Goal: Task Accomplishment & Management: Complete application form

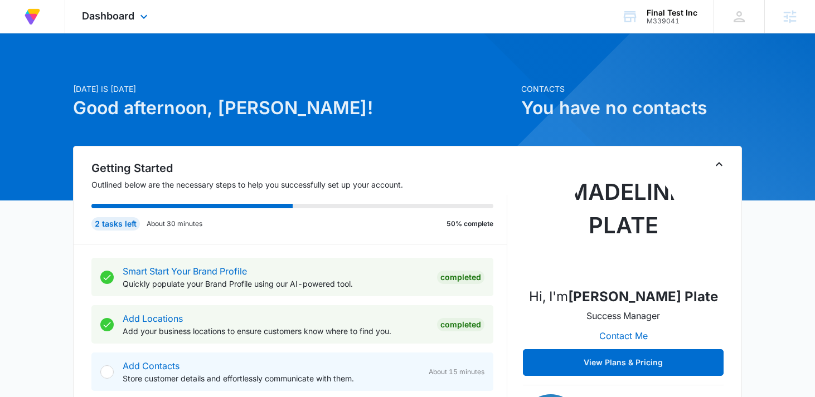
click at [117, 26] on div "Dashboard Apps Reputation Forms CRM Email Social Content Ads Intelligence Files…" at bounding box center [116, 16] width 102 height 33
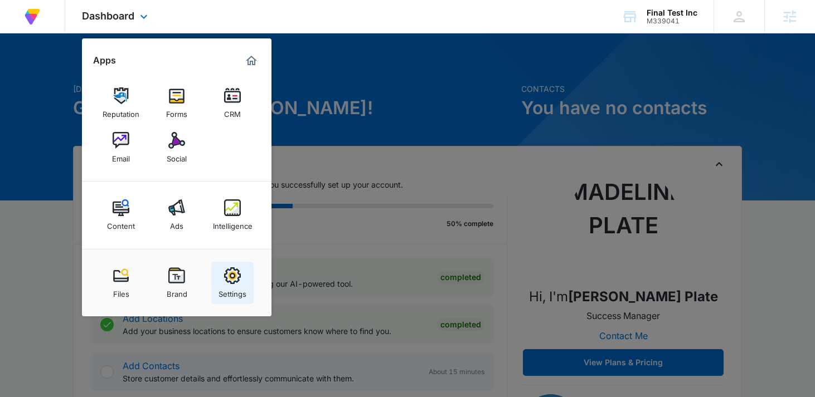
click at [246, 270] on link "Settings" at bounding box center [232, 283] width 42 height 42
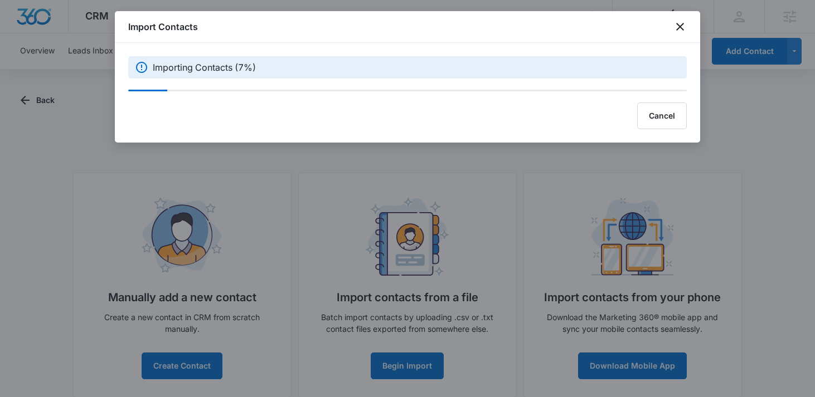
click at [376, 244] on div at bounding box center [407, 198] width 815 height 397
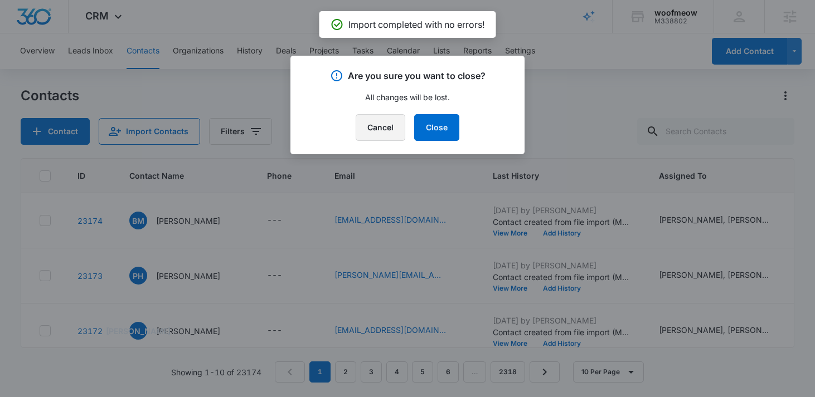
click at [383, 131] on button "Cancel" at bounding box center [381, 127] width 50 height 27
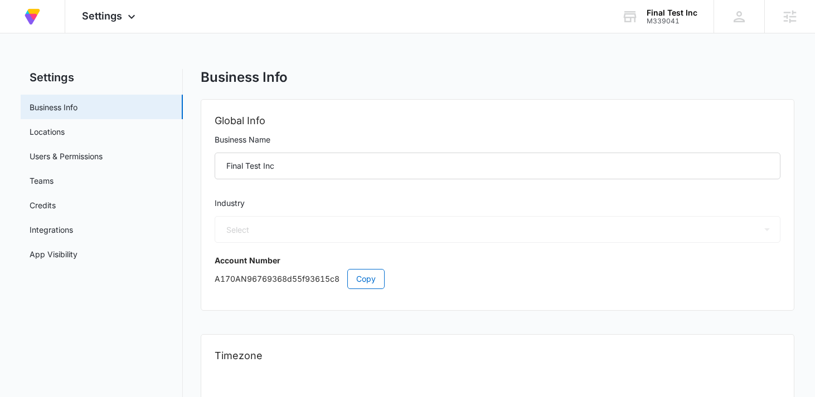
select select "45"
select select "US"
select select "America/Denver"
click at [54, 181] on link "Teams" at bounding box center [42, 181] width 24 height 12
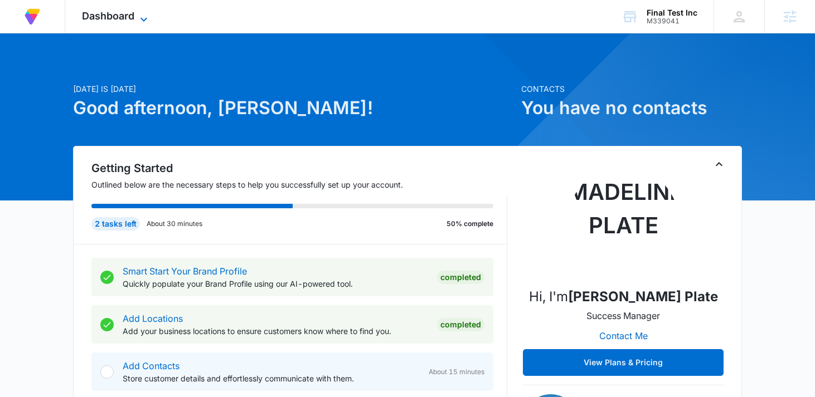
click at [125, 16] on span "Dashboard" at bounding box center [108, 16] width 52 height 12
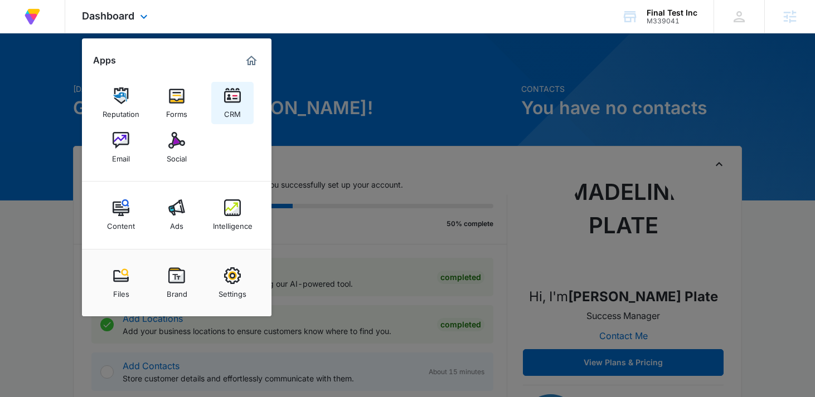
click at [230, 100] on img at bounding box center [232, 95] width 17 height 17
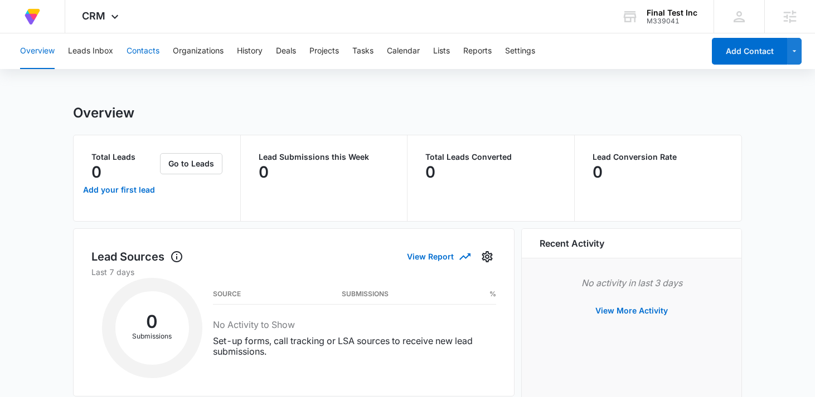
click at [157, 52] on button "Contacts" at bounding box center [143, 51] width 33 height 36
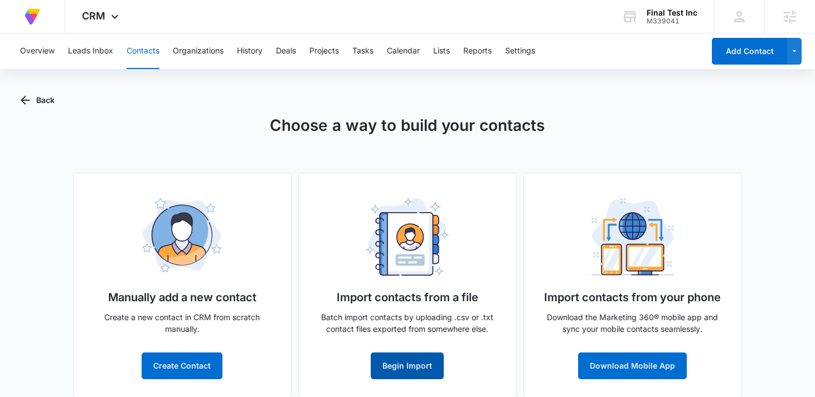
click at [435, 371] on button "Begin Import" at bounding box center [407, 366] width 73 height 27
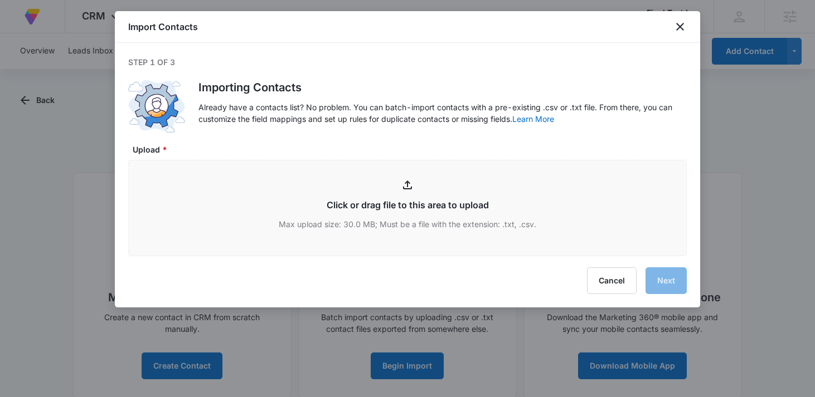
type input "C:\fakepath\contact list for CRM - contact list for CRM (1).csv"
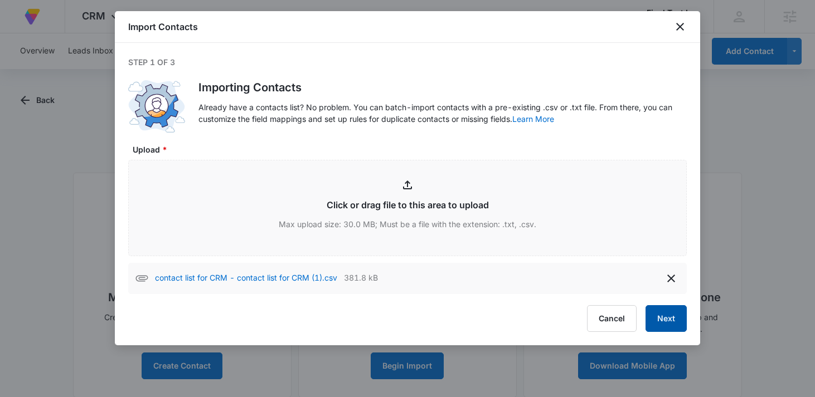
click at [659, 317] on button "Next" at bounding box center [665, 318] width 41 height 27
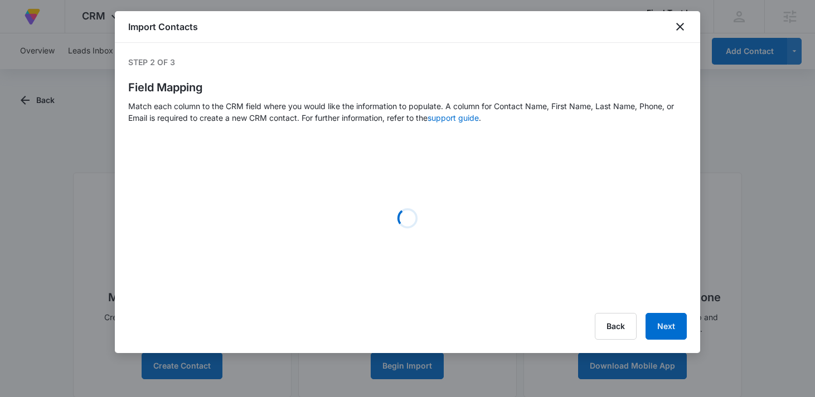
select select "185"
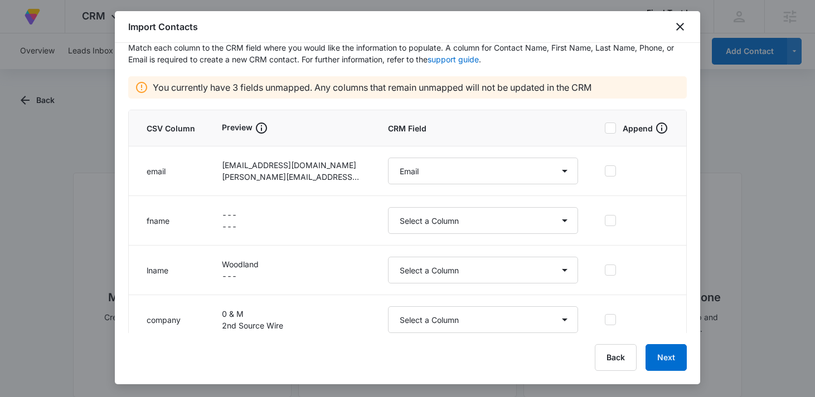
scroll to position [70, 0]
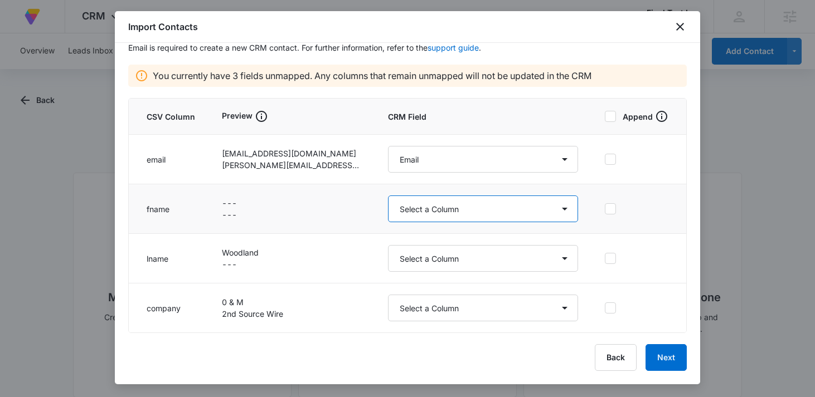
click at [517, 209] on select "Select a Column Address/City Address/Country Address/State Address/Street Addre…" at bounding box center [483, 209] width 190 height 27
select select "78"
click at [388, 196] on select "Select a Column Address/City Address/Country Address/State Address/Street Addre…" at bounding box center [483, 209] width 190 height 27
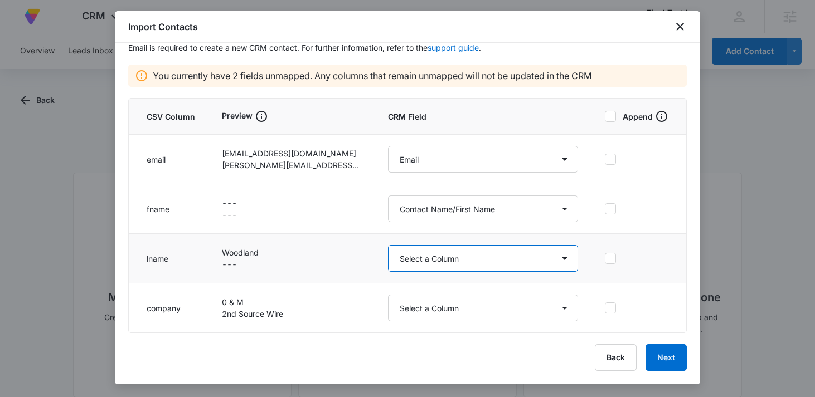
click at [470, 262] on select "Select a Column Address/City Address/Country Address/State Address/Street Addre…" at bounding box center [483, 258] width 190 height 27
select select "79"
click at [388, 245] on select "Select a Column Address/City Address/Country Address/State Address/Street Addre…" at bounding box center [483, 258] width 190 height 27
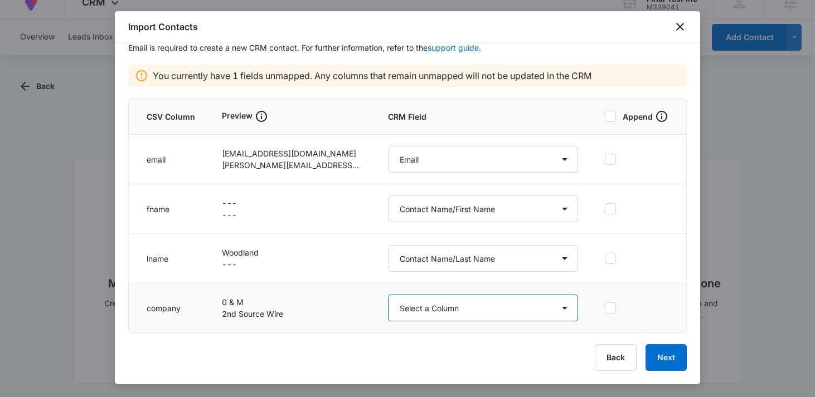
click at [457, 303] on select "Select a Column Address/City Address/Country Address/State Address/Street Addre…" at bounding box center [483, 308] width 190 height 27
select select "363"
click at [388, 295] on select "Select a Column Address/City Address/Country Address/State Address/Street Addre…" at bounding box center [483, 308] width 190 height 27
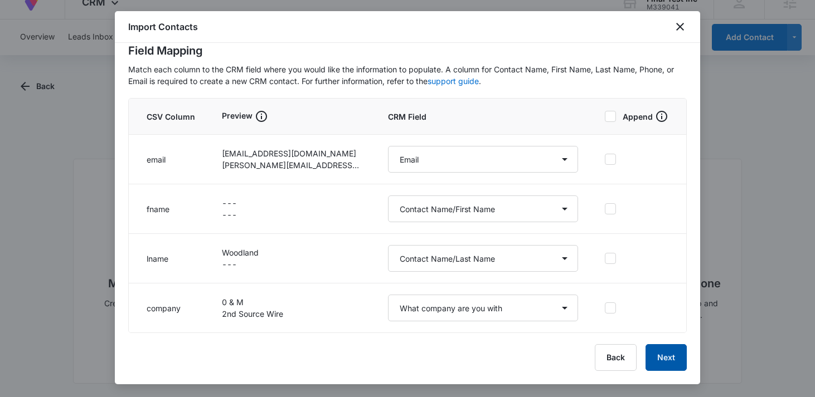
click at [660, 356] on button "Next" at bounding box center [665, 357] width 41 height 27
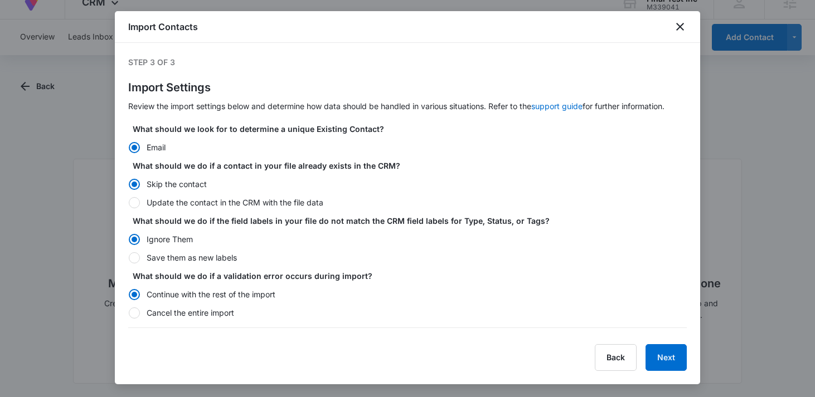
scroll to position [94, 0]
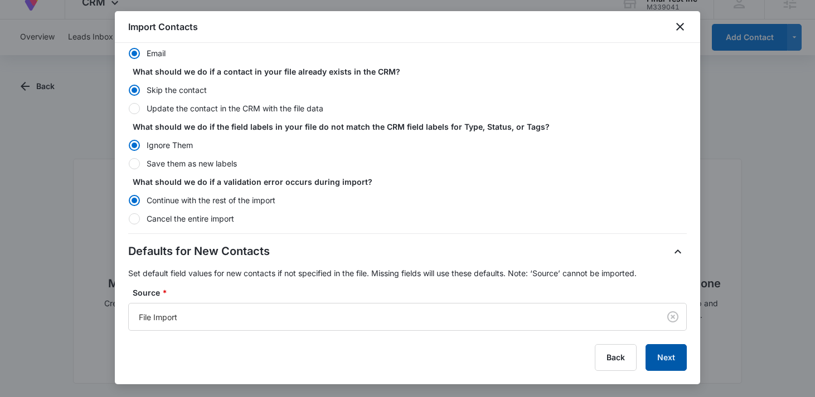
click at [668, 358] on button "Next" at bounding box center [665, 357] width 41 height 27
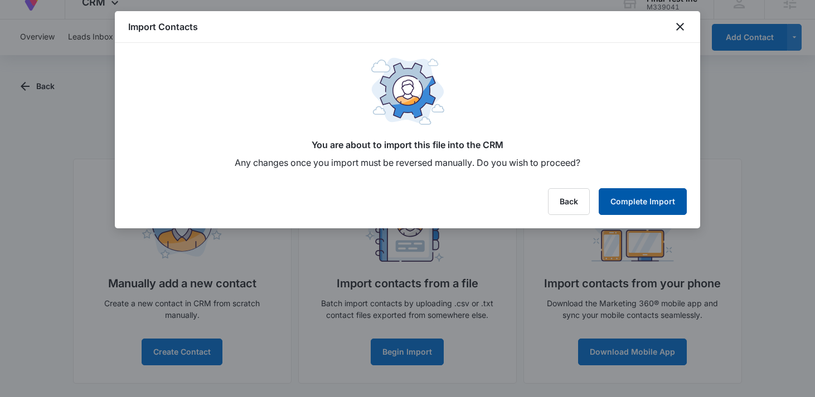
scroll to position [0, 0]
click at [640, 198] on button "Complete Import" at bounding box center [643, 201] width 88 height 27
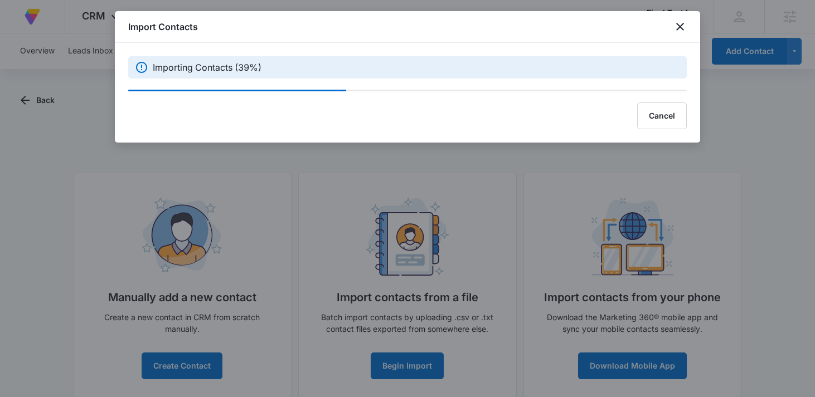
click at [352, 192] on div at bounding box center [407, 198] width 815 height 397
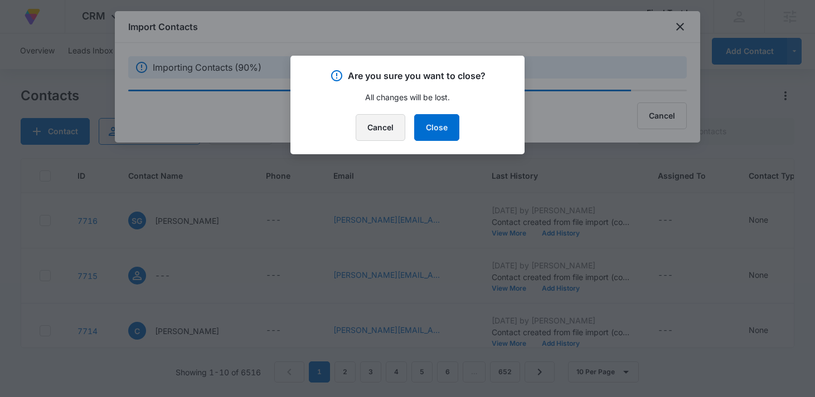
click at [372, 135] on button "Cancel" at bounding box center [381, 127] width 50 height 27
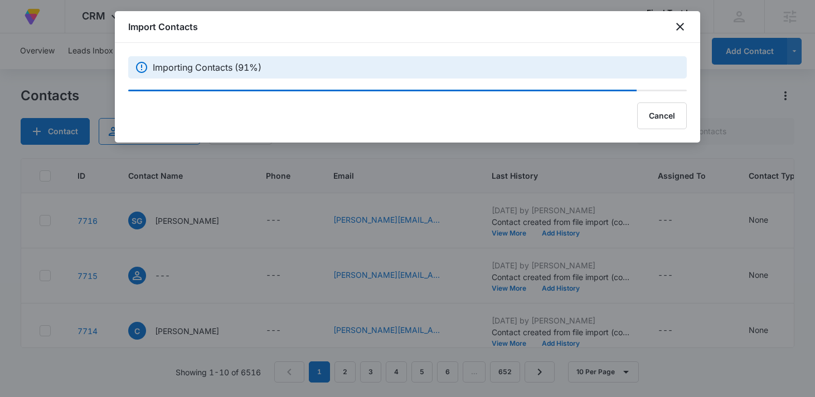
click at [406, 164] on div at bounding box center [407, 198] width 815 height 397
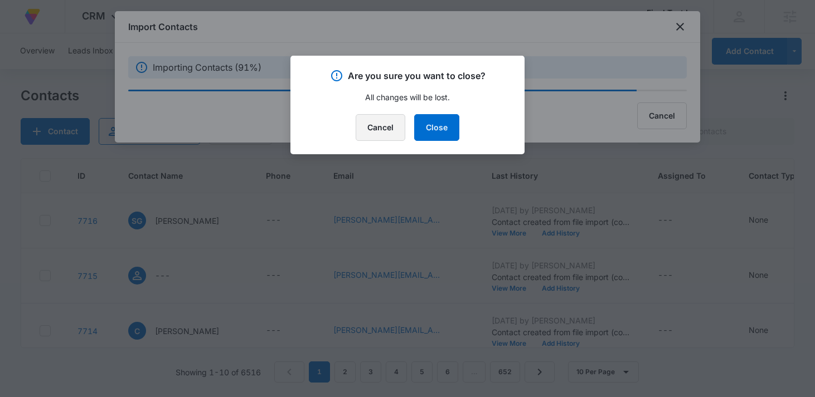
click at [381, 130] on button "Cancel" at bounding box center [381, 127] width 50 height 27
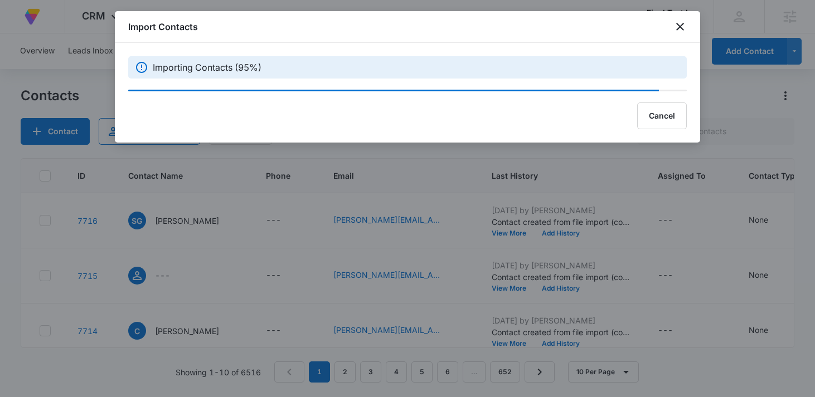
click at [313, 43] on div "Importing Contacts (95%)" at bounding box center [407, 67] width 585 height 48
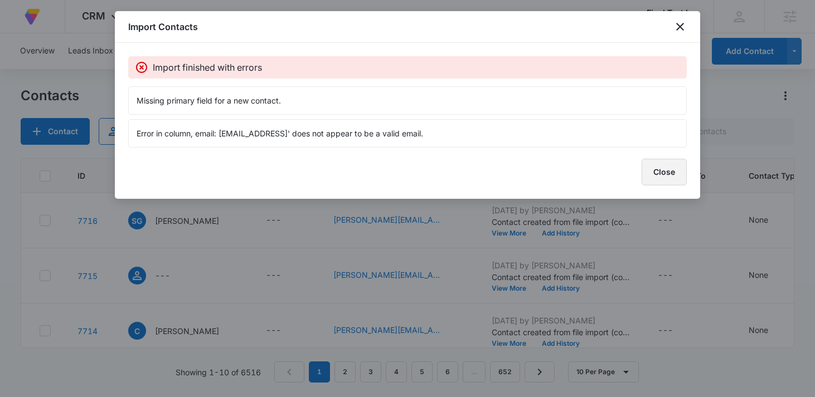
click at [659, 171] on button "Close" at bounding box center [663, 172] width 45 height 27
